Goal: Use online tool/utility

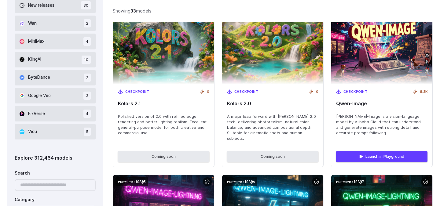
scroll to position [420, 0]
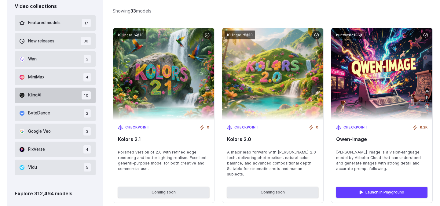
click at [46, 97] on button "KlingAI 10" at bounding box center [55, 96] width 81 height 16
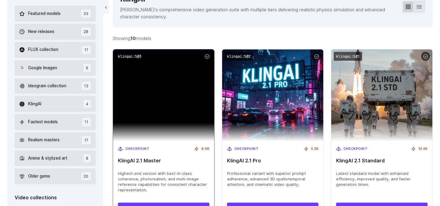
scroll to position [191, 0]
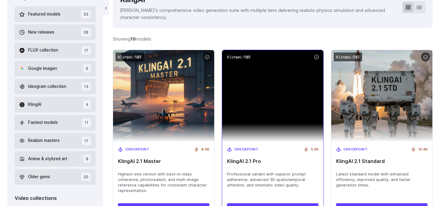
click at [285, 107] on img at bounding box center [272, 96] width 101 height 92
click at [285, 141] on img at bounding box center [272, 96] width 101 height 92
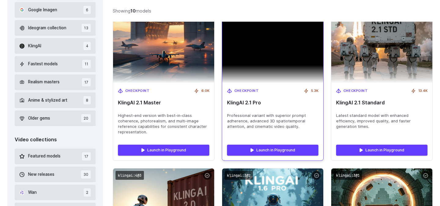
scroll to position [264, 0]
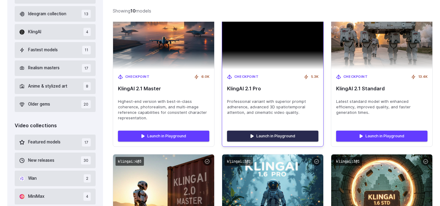
click at [280, 136] on link "Launch in Playground" at bounding box center [272, 136] width 91 height 11
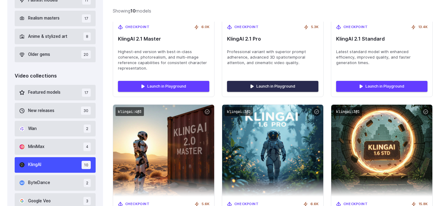
scroll to position [292, 0]
